Goal: Task Accomplishment & Management: Complete application form

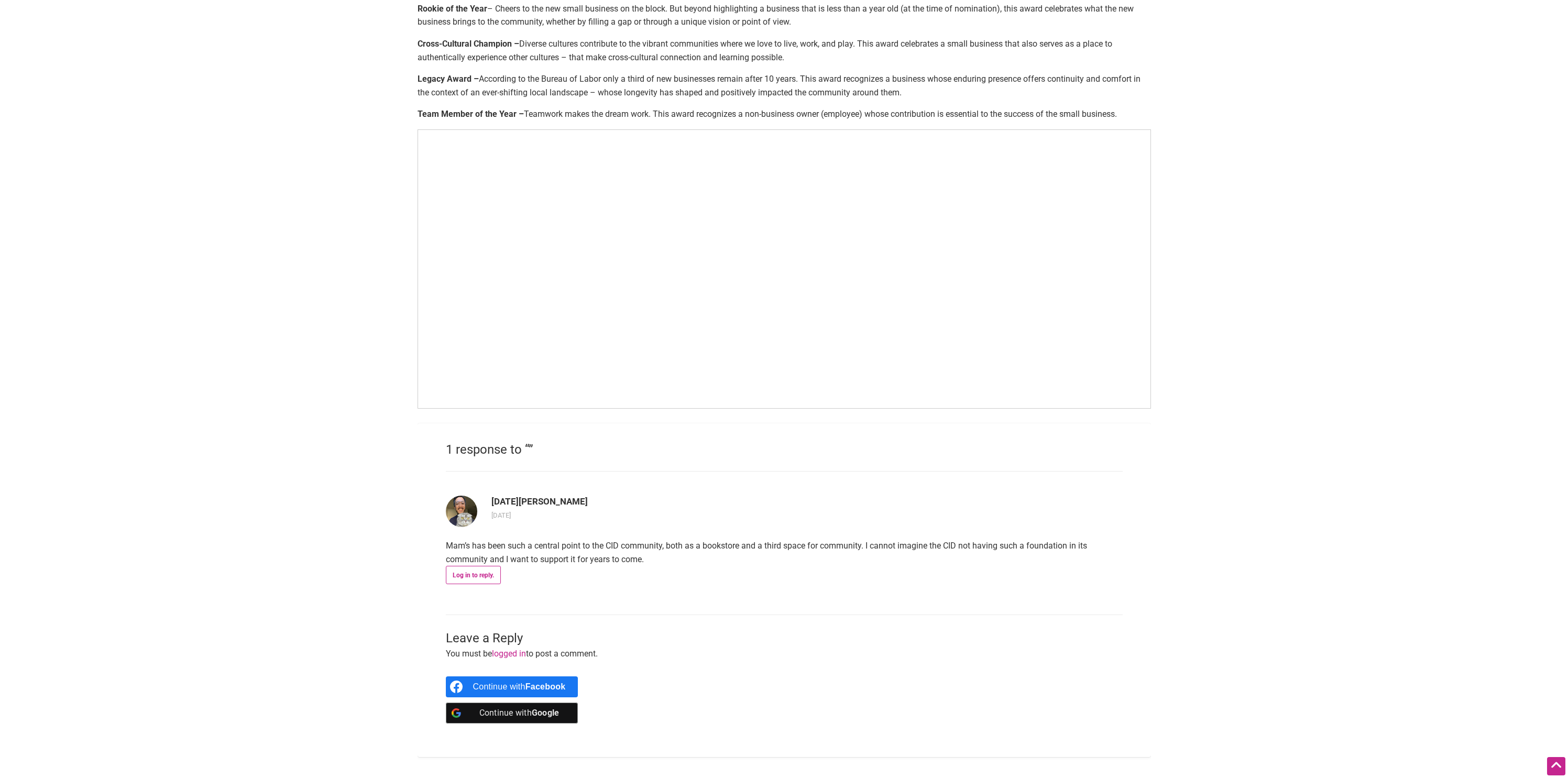
scroll to position [198, 0]
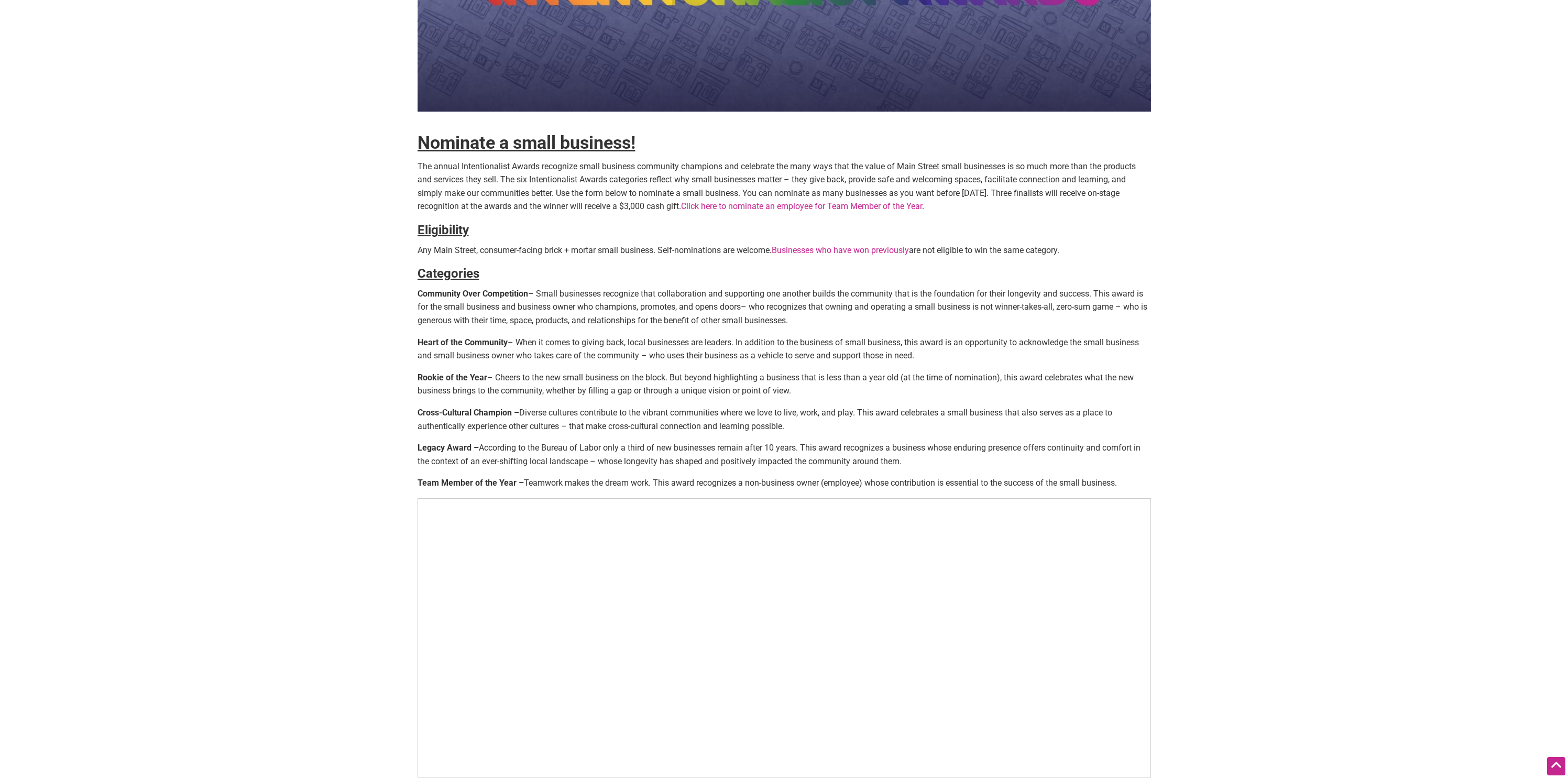
click at [772, 207] on link "Click here to nominate an employee for Team Member of the Year" at bounding box center [802, 206] width 241 height 10
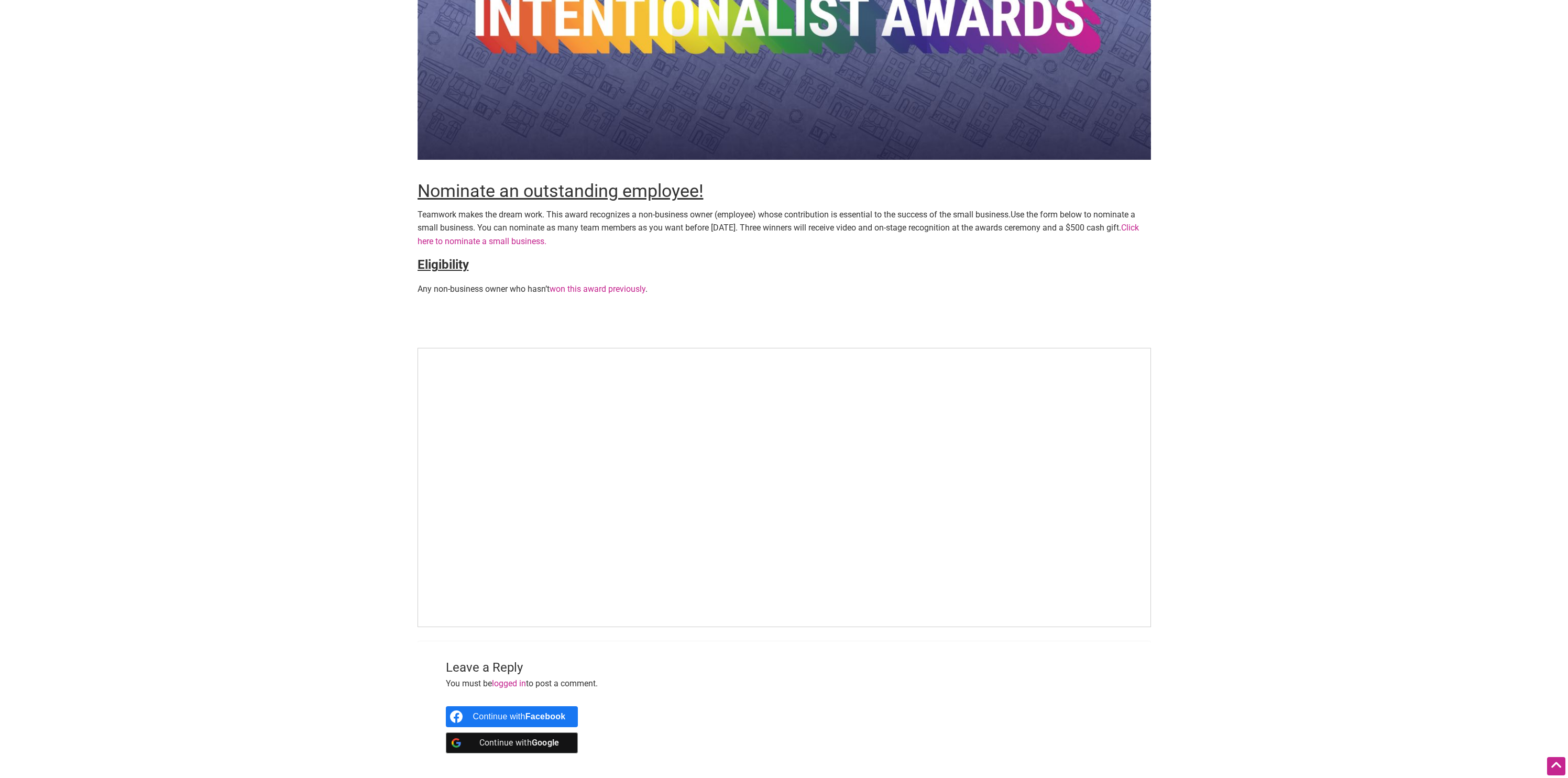
scroll to position [157, 0]
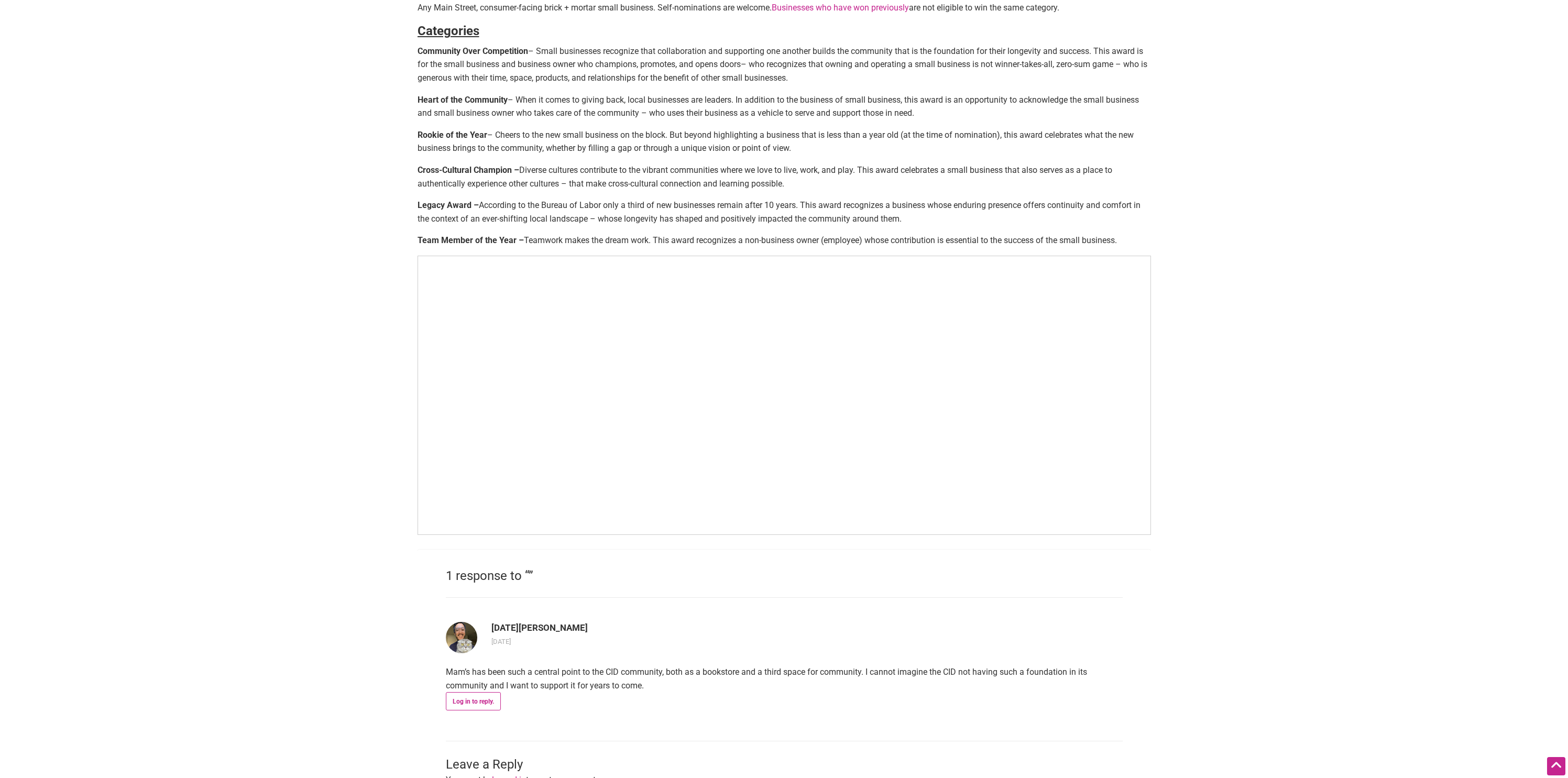
scroll to position [409, 0]
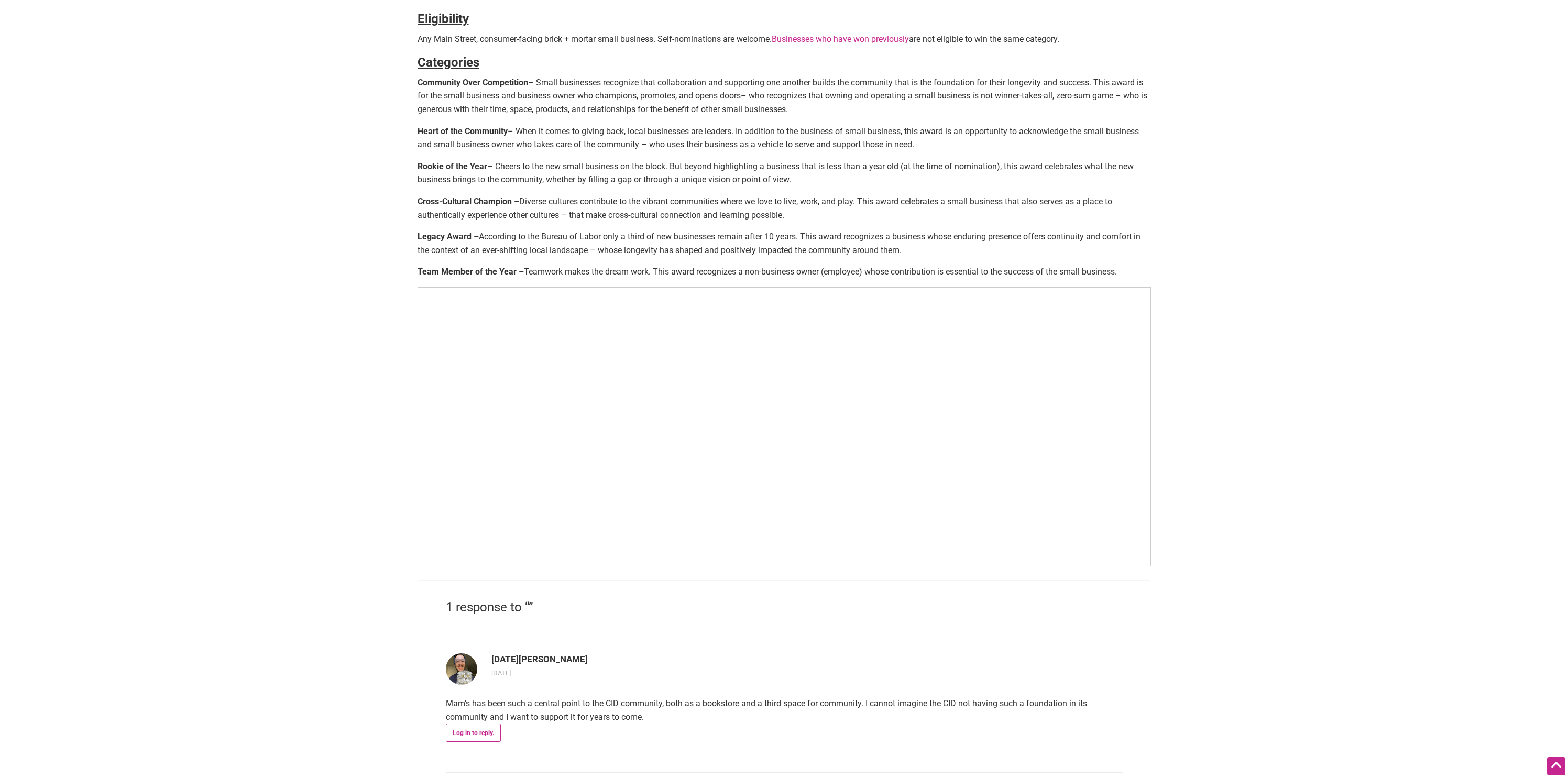
drag, startPoint x: 537, startPoint y: 85, endPoint x: 822, endPoint y: 111, distance: 286.2
click at [822, 111] on p "Community Over Competition – Small businesses recognize that collaboration and …" at bounding box center [784, 96] width 733 height 40
click at [822, 111] on p "Community Over Competition – Small businesses recognize that collaboration and …" at bounding box center [784, 96] width 733 height 40
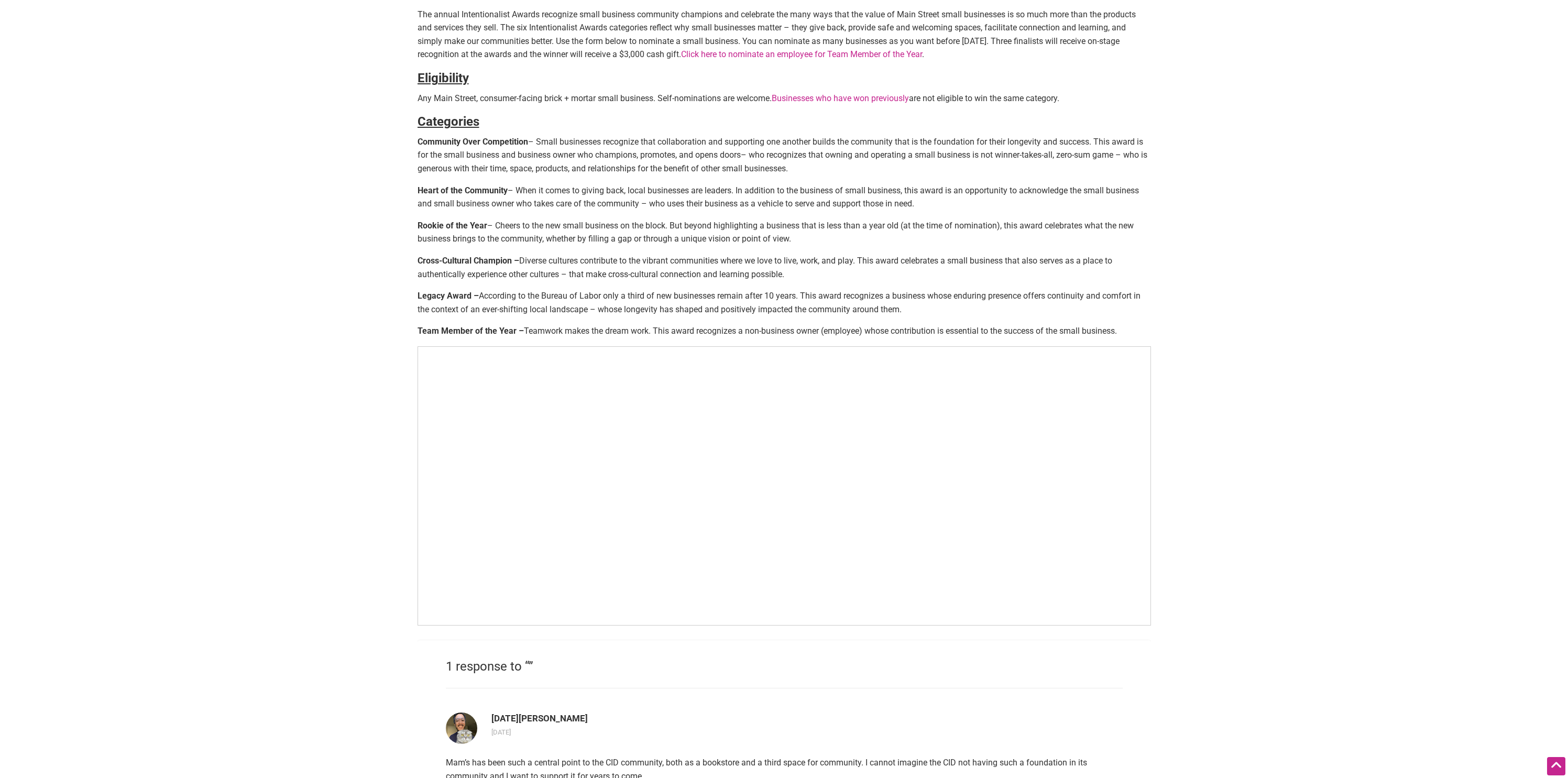
scroll to position [303, 0]
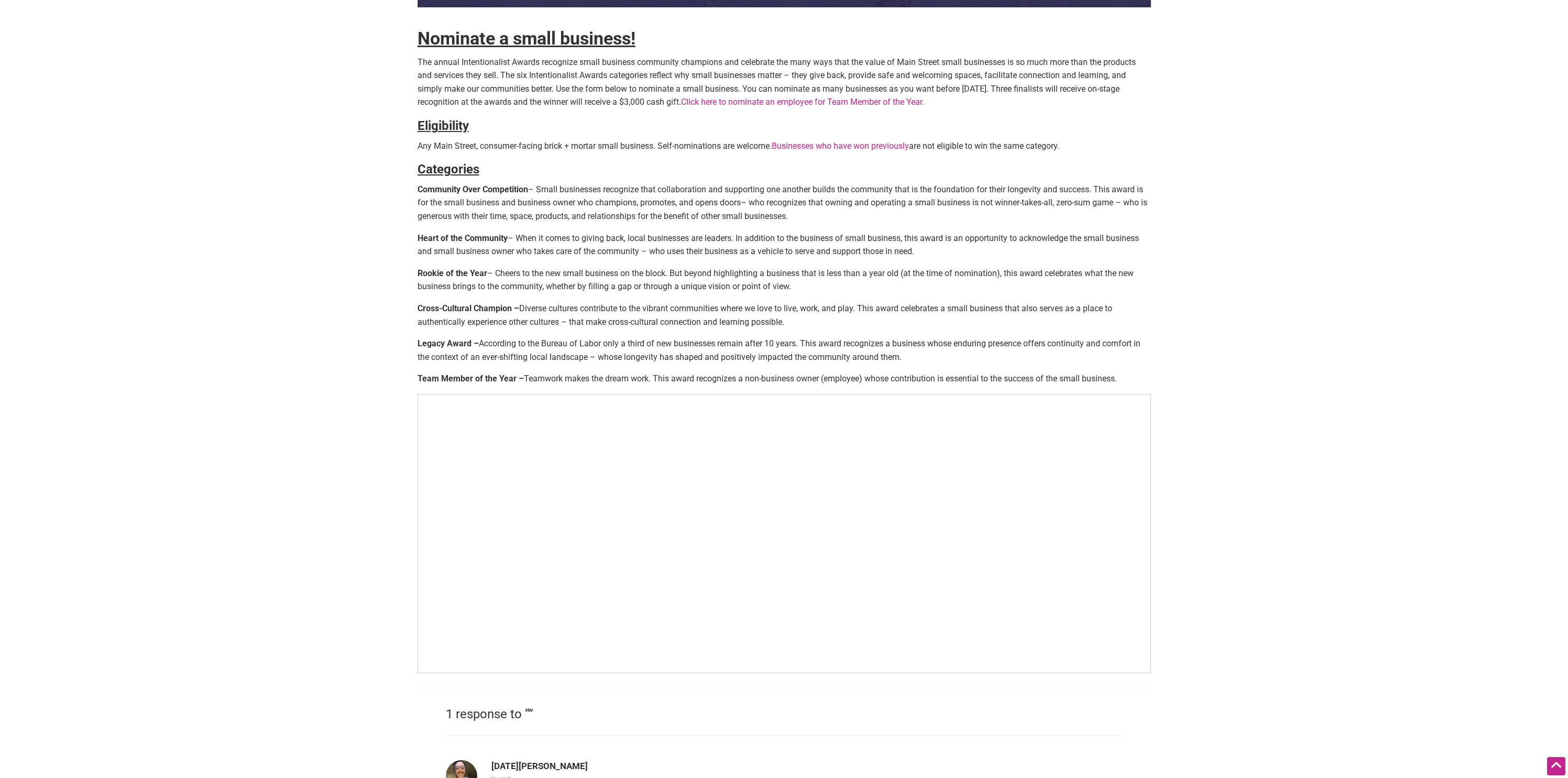
drag, startPoint x: 415, startPoint y: 41, endPoint x: 819, endPoint y: 211, distance: 438.3
click at [819, 211] on body "× Menu 0 Add a Business Map Blog Store Offers Intentionalist Cards Buy Black Ca…" at bounding box center [784, 86] width 1568 height 778
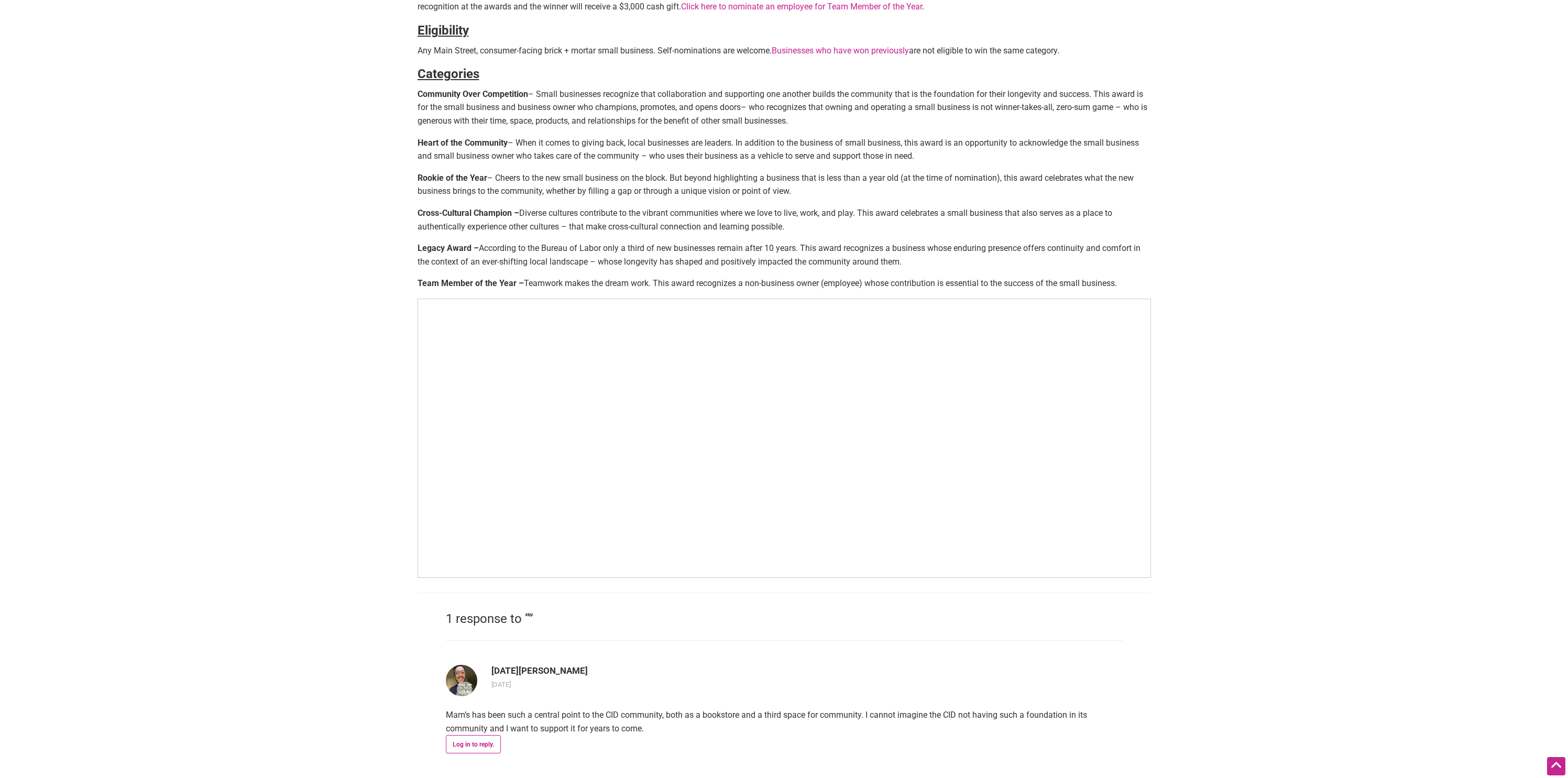
scroll to position [186, 0]
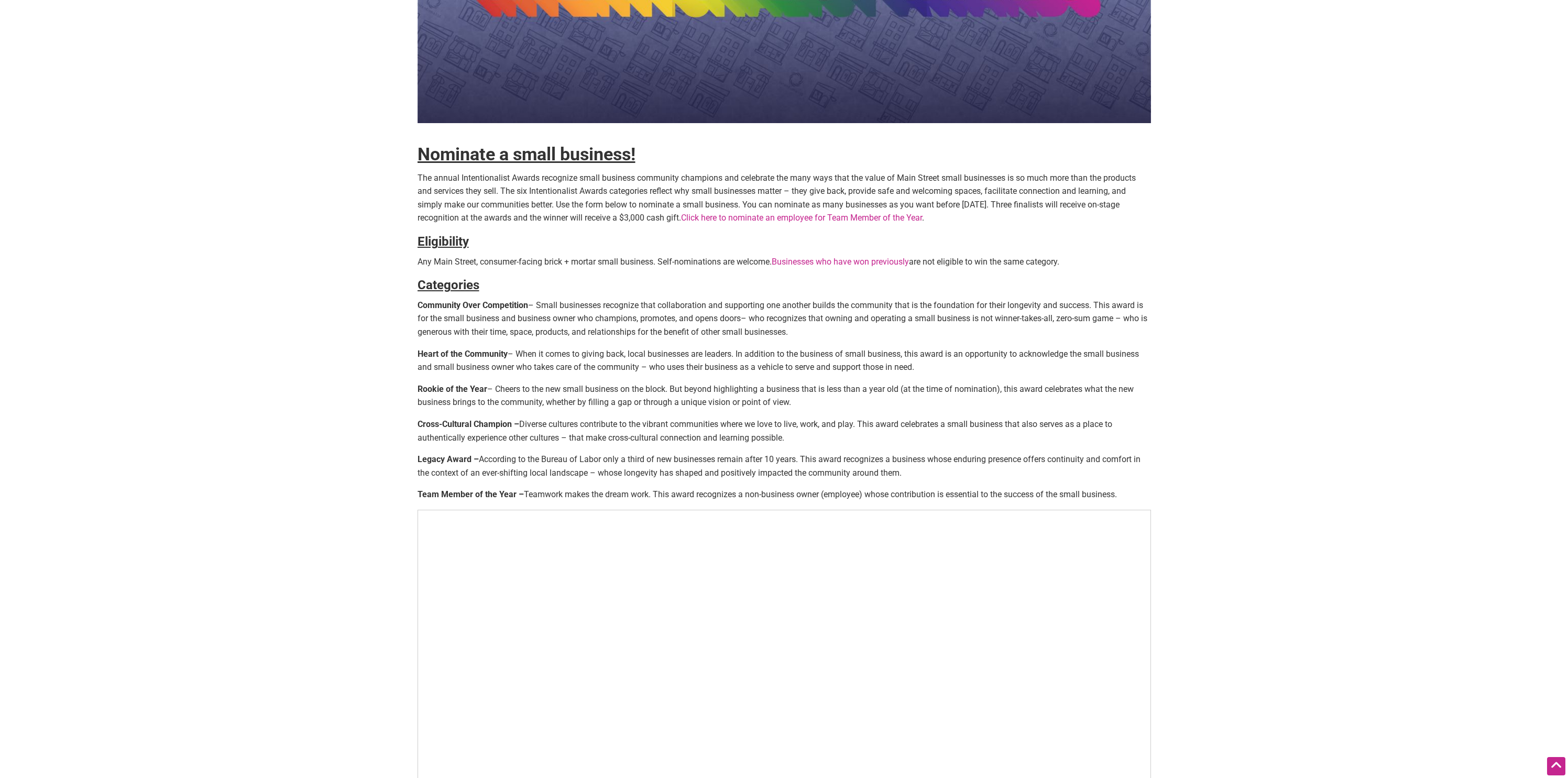
copy div "Nominate a small business! The annual Intentionalist Awards recognize small bus…"
click at [718, 311] on p "Community Over Competition – Small businesses recognize that collaboration and …" at bounding box center [784, 319] width 733 height 40
click at [497, 323] on p "Community Over Competition – Small businesses recognize that collaboration and …" at bounding box center [784, 319] width 733 height 40
click at [588, 326] on p "Community Over Competition – Small businesses recognize that collaboration and …" at bounding box center [784, 319] width 733 height 40
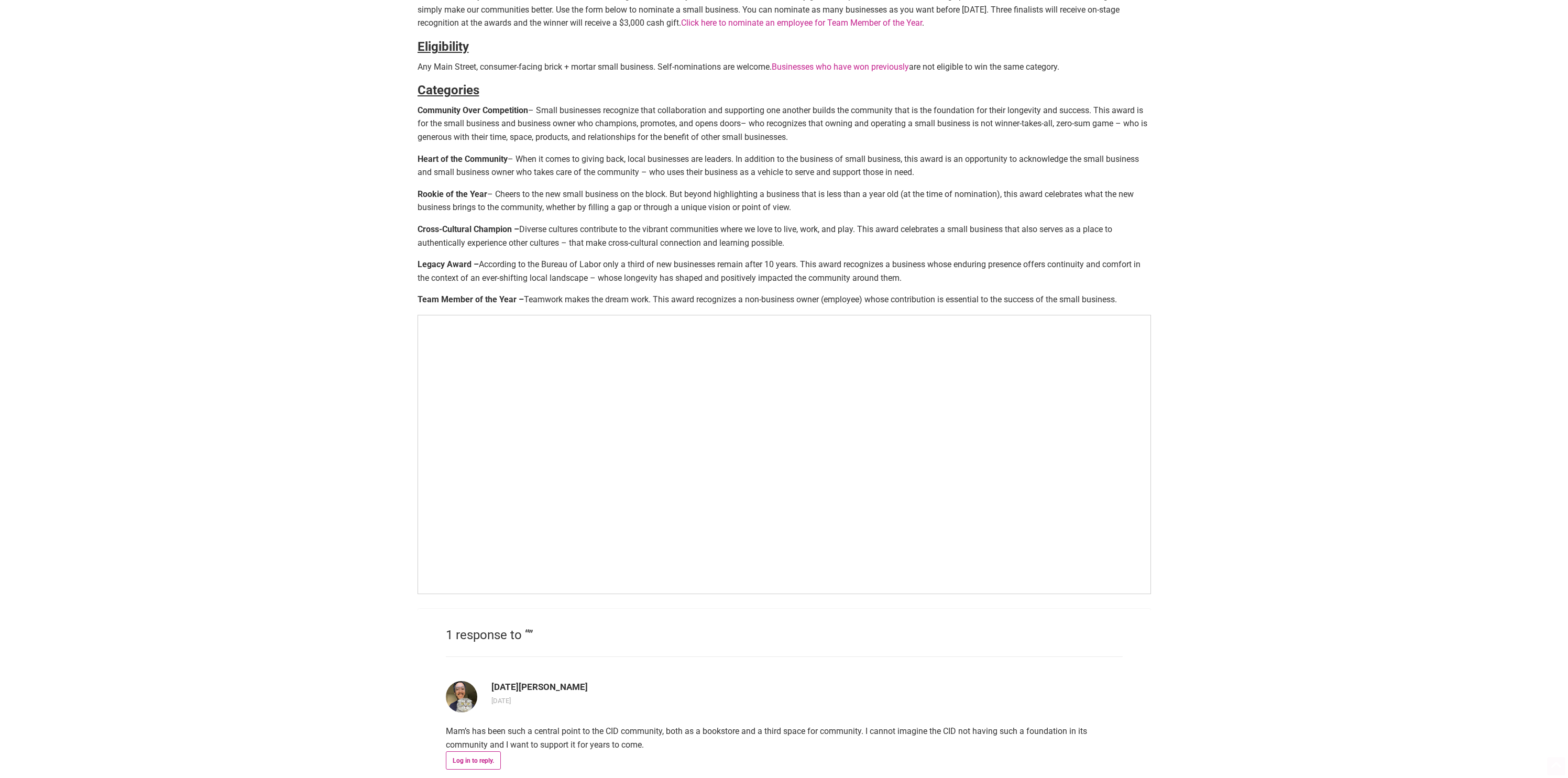
scroll to position [457, 0]
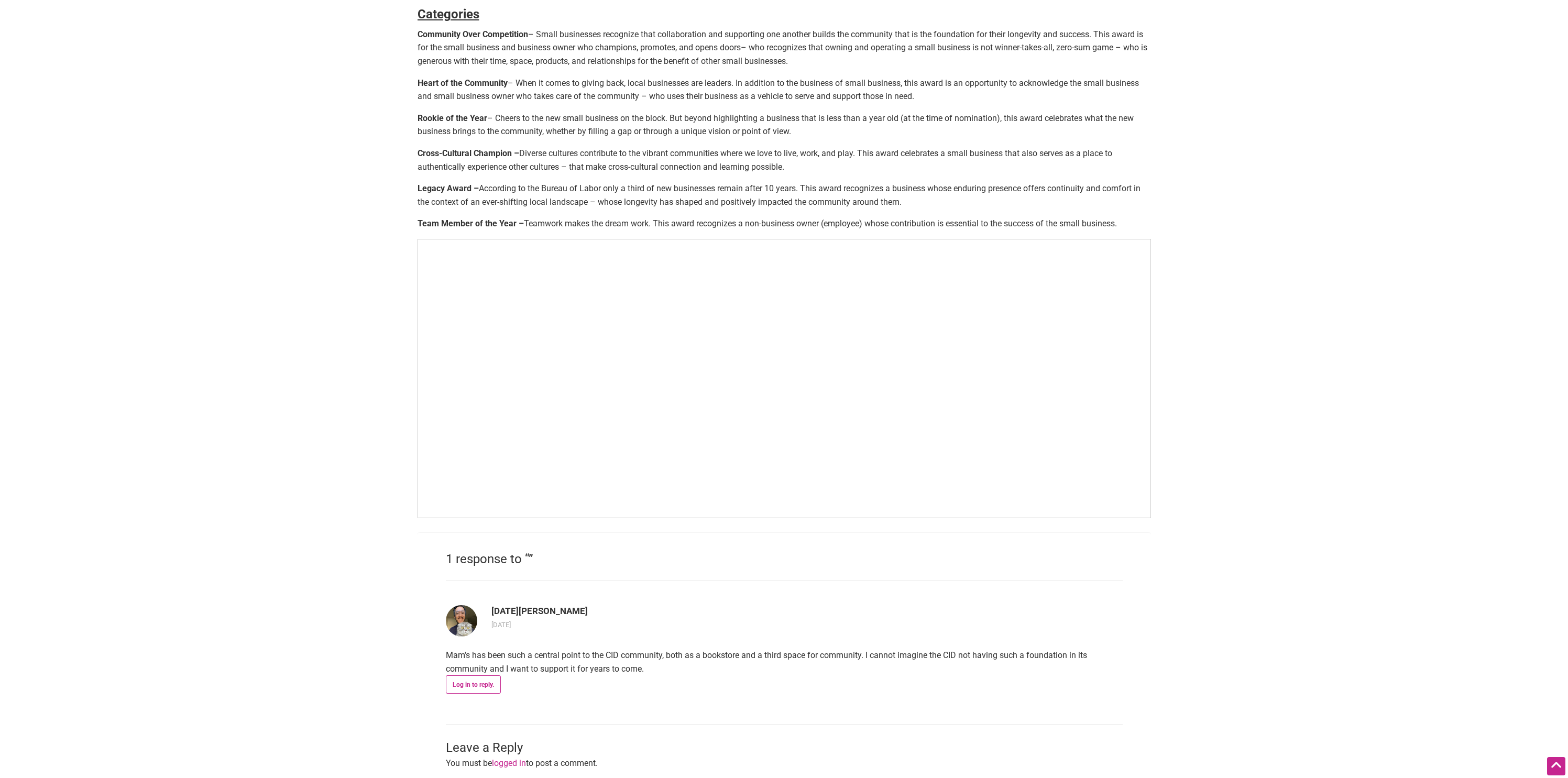
click at [584, 164] on p "Cross-Cultural Champion – Diverse cultures contribute to the vibrant communitie…" at bounding box center [784, 160] width 733 height 27
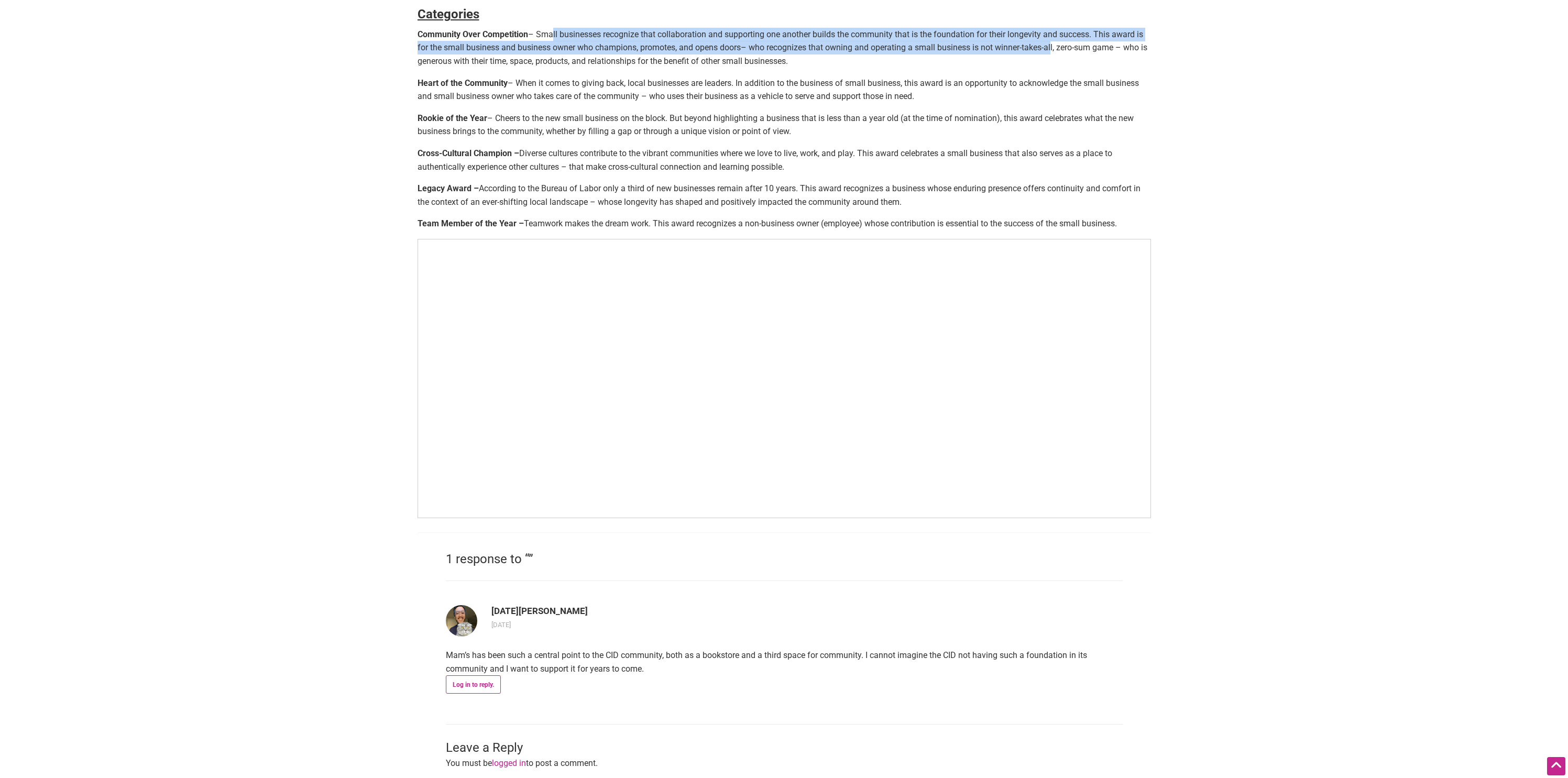
drag, startPoint x: 550, startPoint y: 35, endPoint x: 1050, endPoint y: 51, distance: 500.3
click at [1050, 51] on p "Community Over Competition – Small businesses recognize that collaboration and …" at bounding box center [784, 48] width 733 height 40
click at [561, 52] on p "Community Over Competition – Small businesses recognize that collaboration and …" at bounding box center [784, 48] width 733 height 40
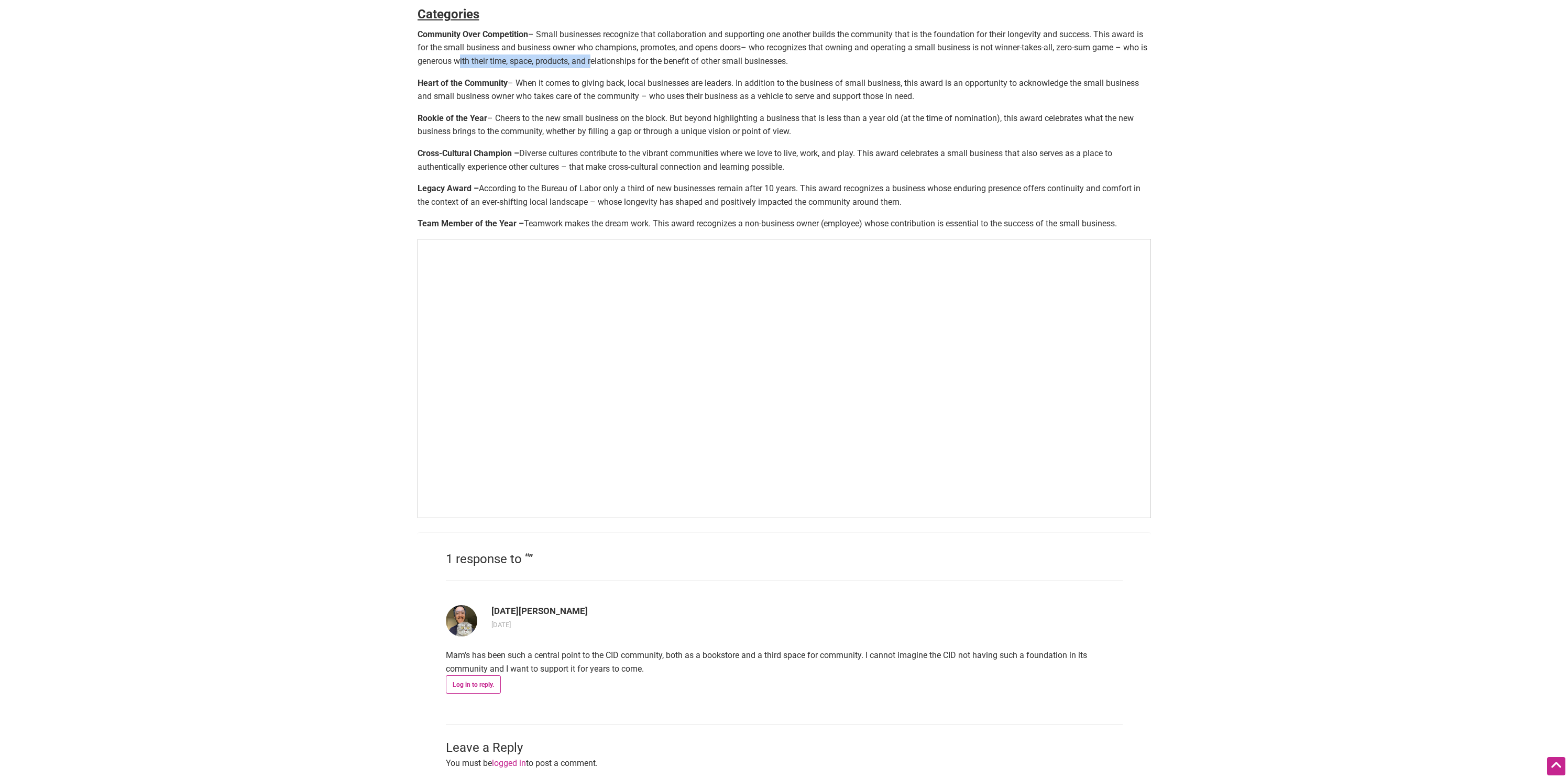
drag, startPoint x: 479, startPoint y: 59, endPoint x: 599, endPoint y: 66, distance: 120.2
click at [599, 66] on p "Community Over Competition – Small businesses recognize that collaboration and …" at bounding box center [784, 48] width 733 height 40
click at [671, 58] on p "Community Over Competition – Small businesses recognize that collaboration and …" at bounding box center [784, 48] width 733 height 40
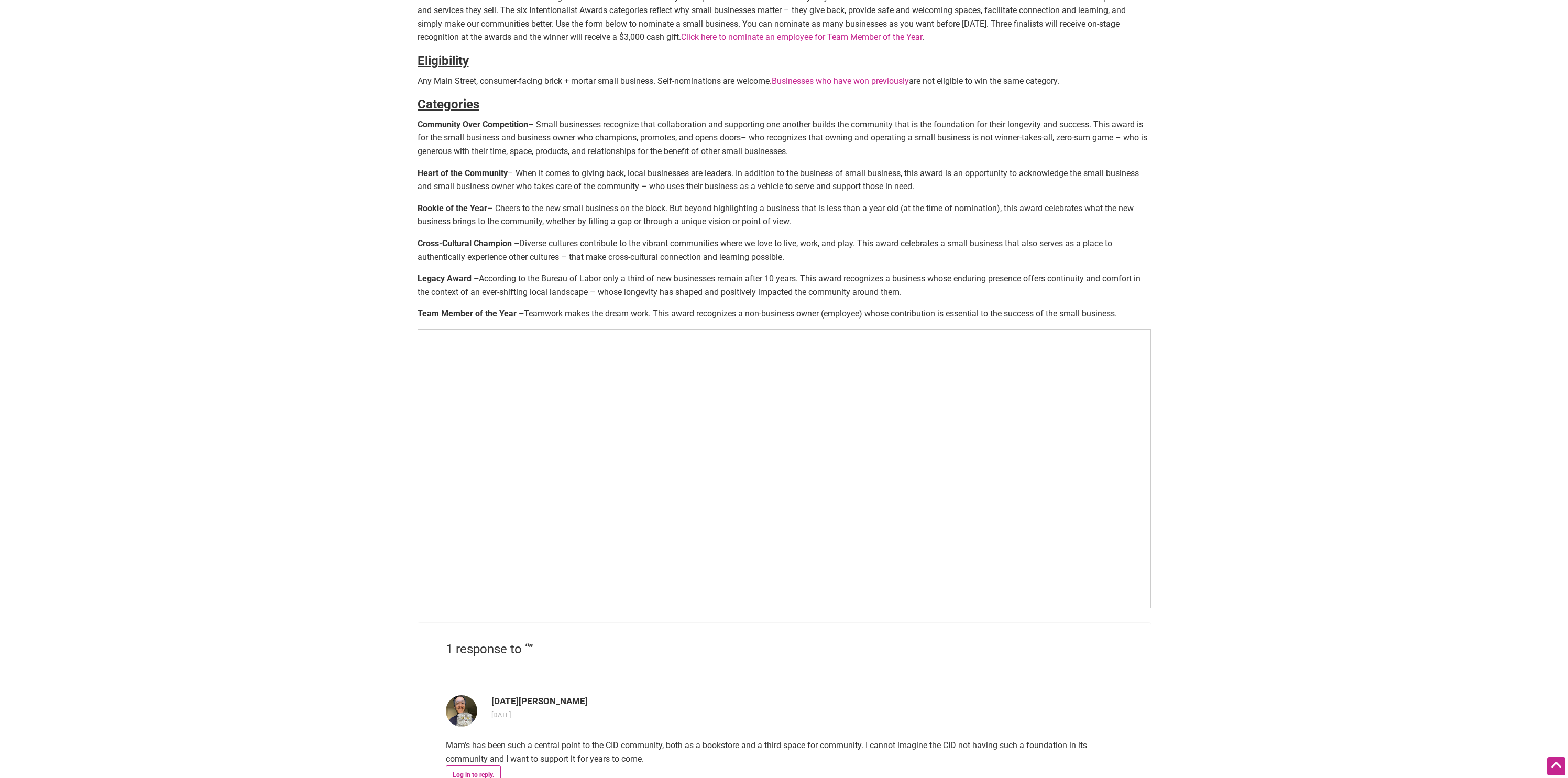
scroll to position [459, 0]
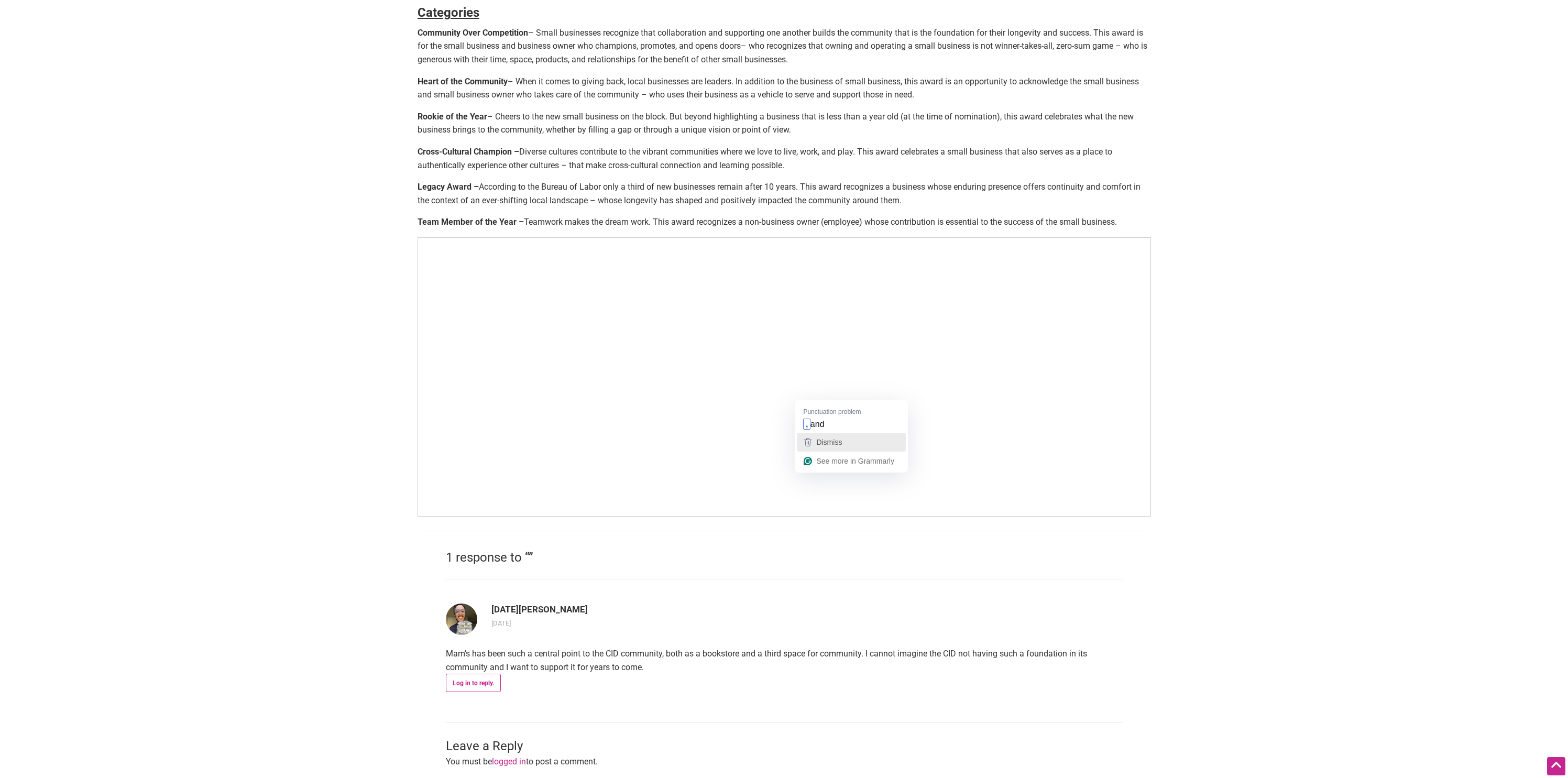
click at [847, 444] on div "Dismiss" at bounding box center [852, 442] width 100 height 16
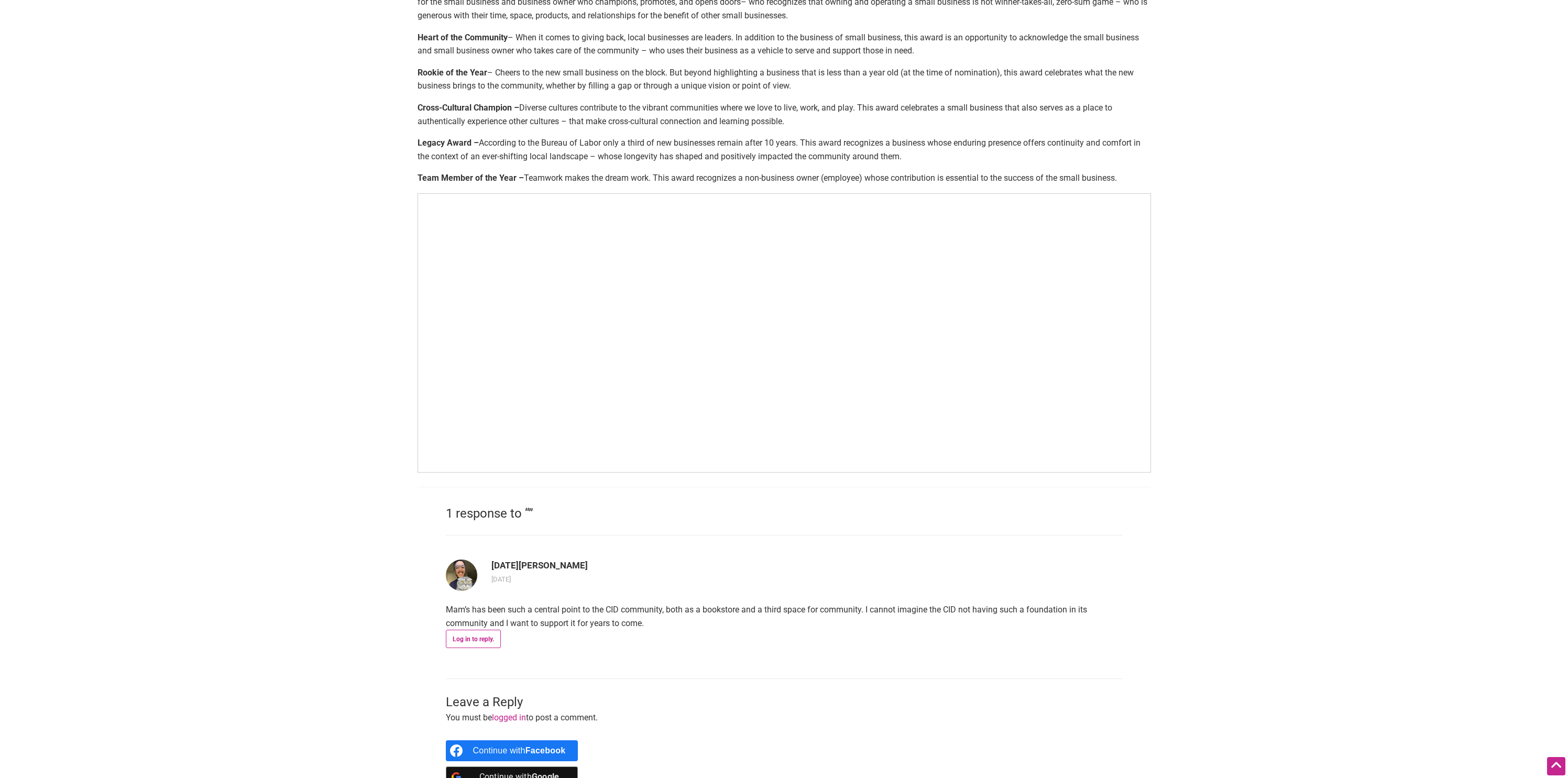
scroll to position [503, 0]
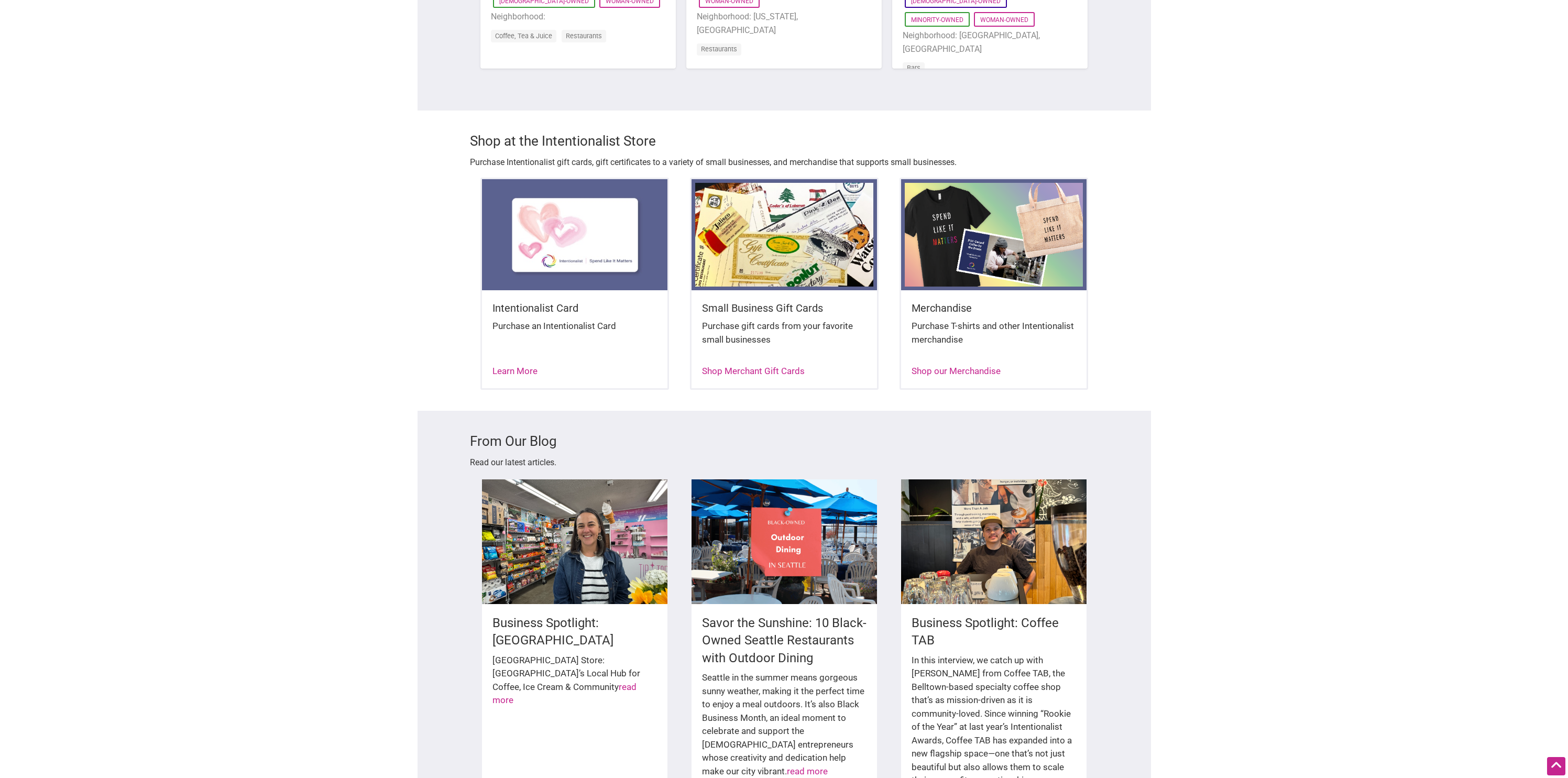
scroll to position [1238, 0]
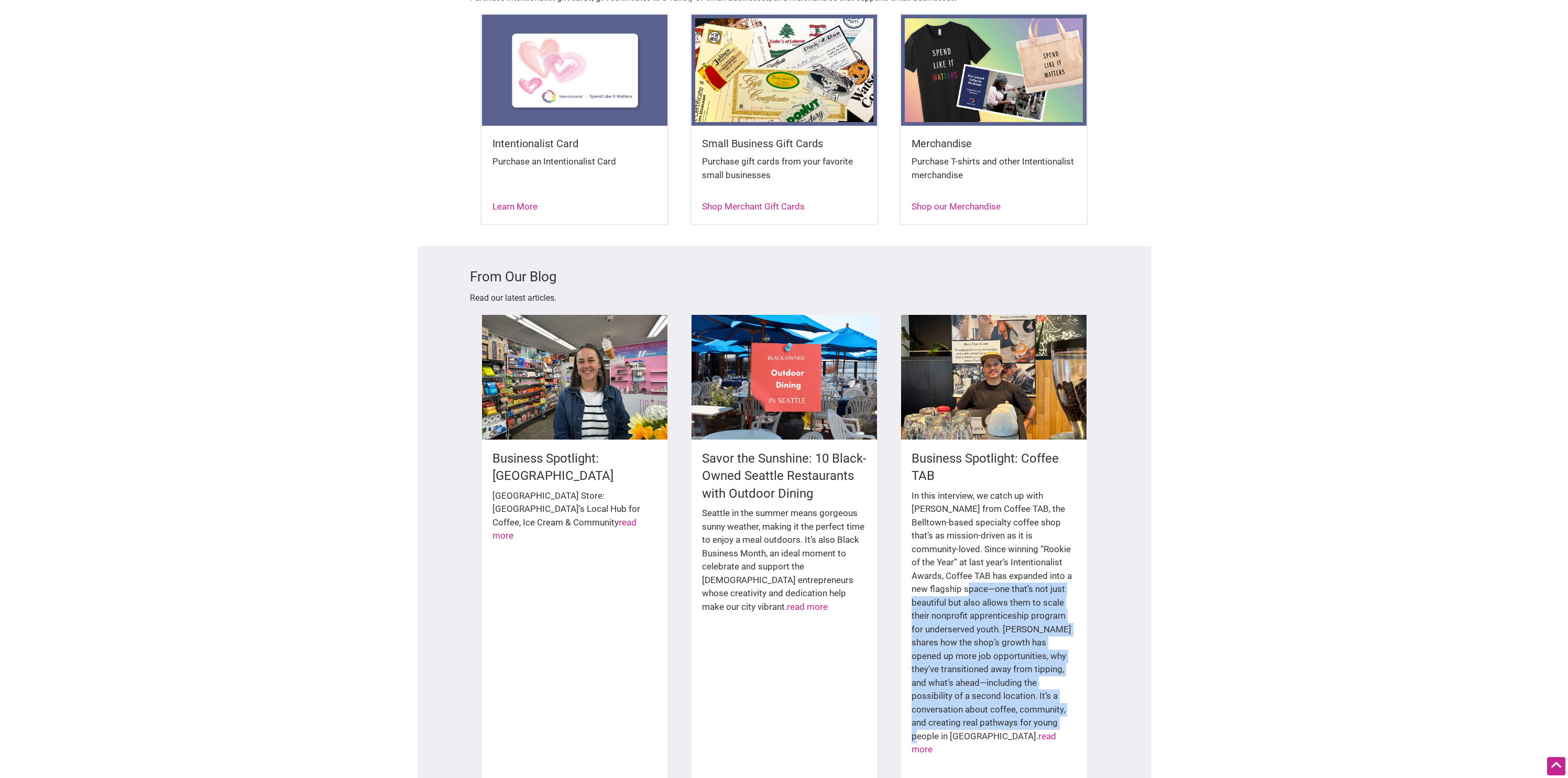
drag, startPoint x: 987, startPoint y: 563, endPoint x: 1060, endPoint y: 689, distance: 145.6
click at [1060, 689] on div "In this interview, we catch up with Johnathan from Coffee TAB, the Belltown-bas…" at bounding box center [994, 628] width 164 height 278
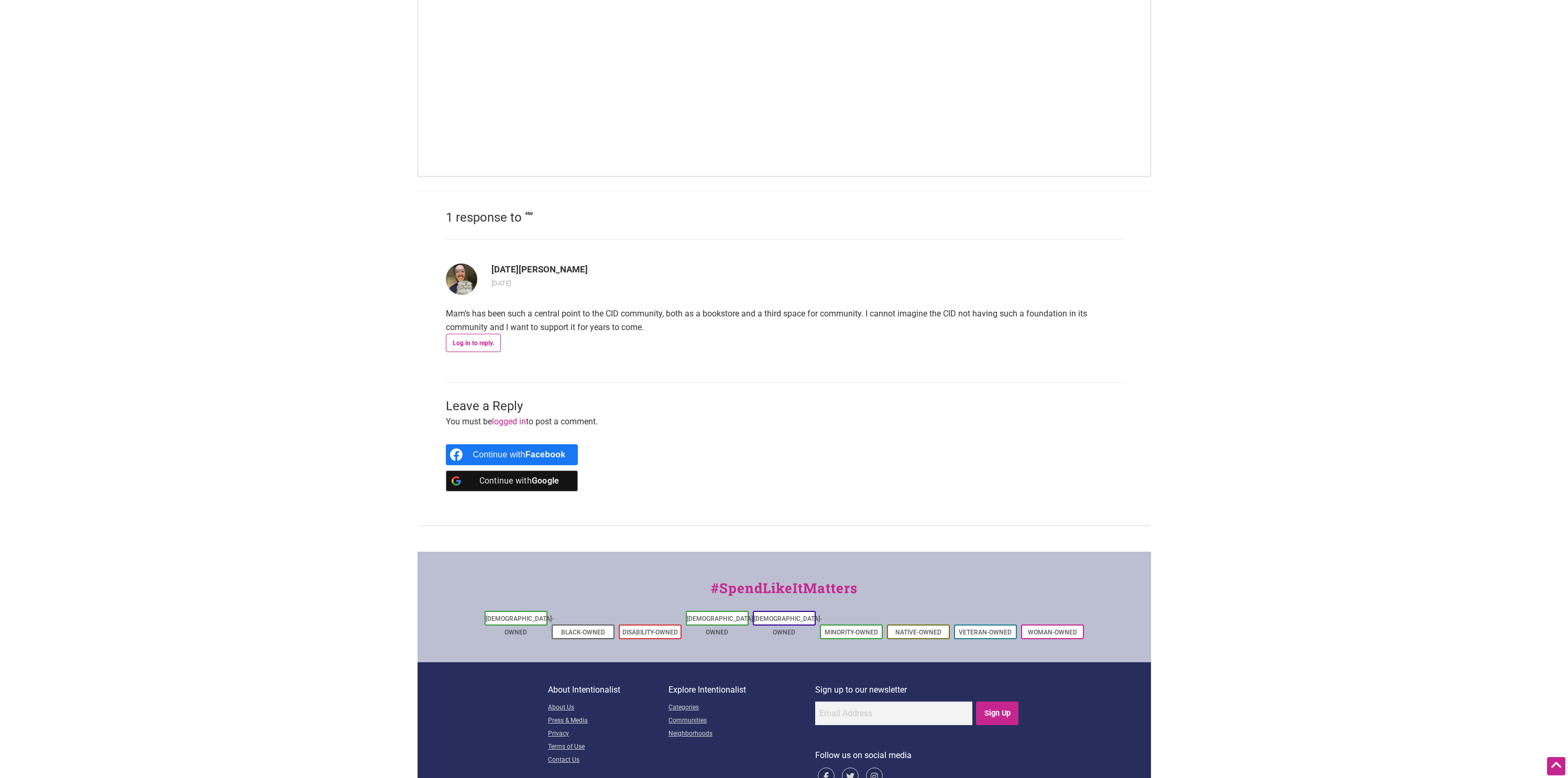
scroll to position [799, 0]
